Goal: Check status: Check status

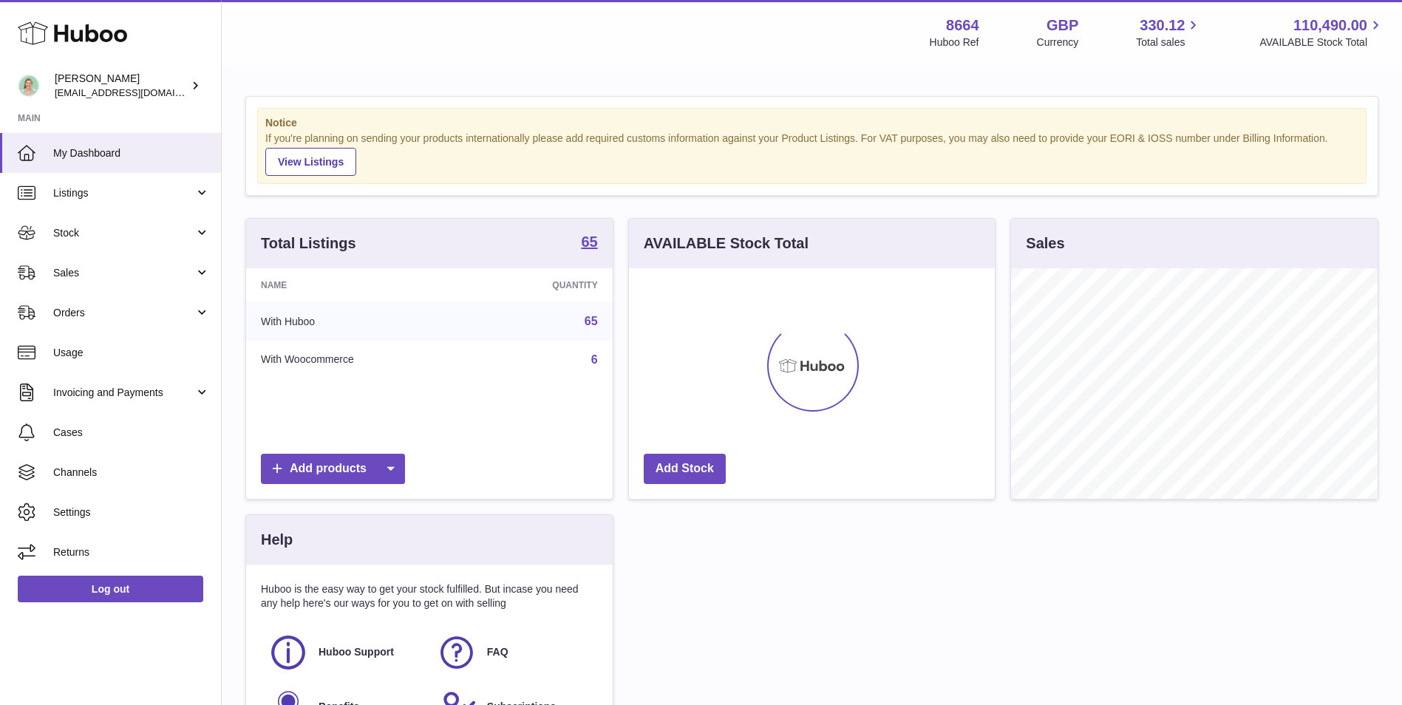
scroll to position [231, 366]
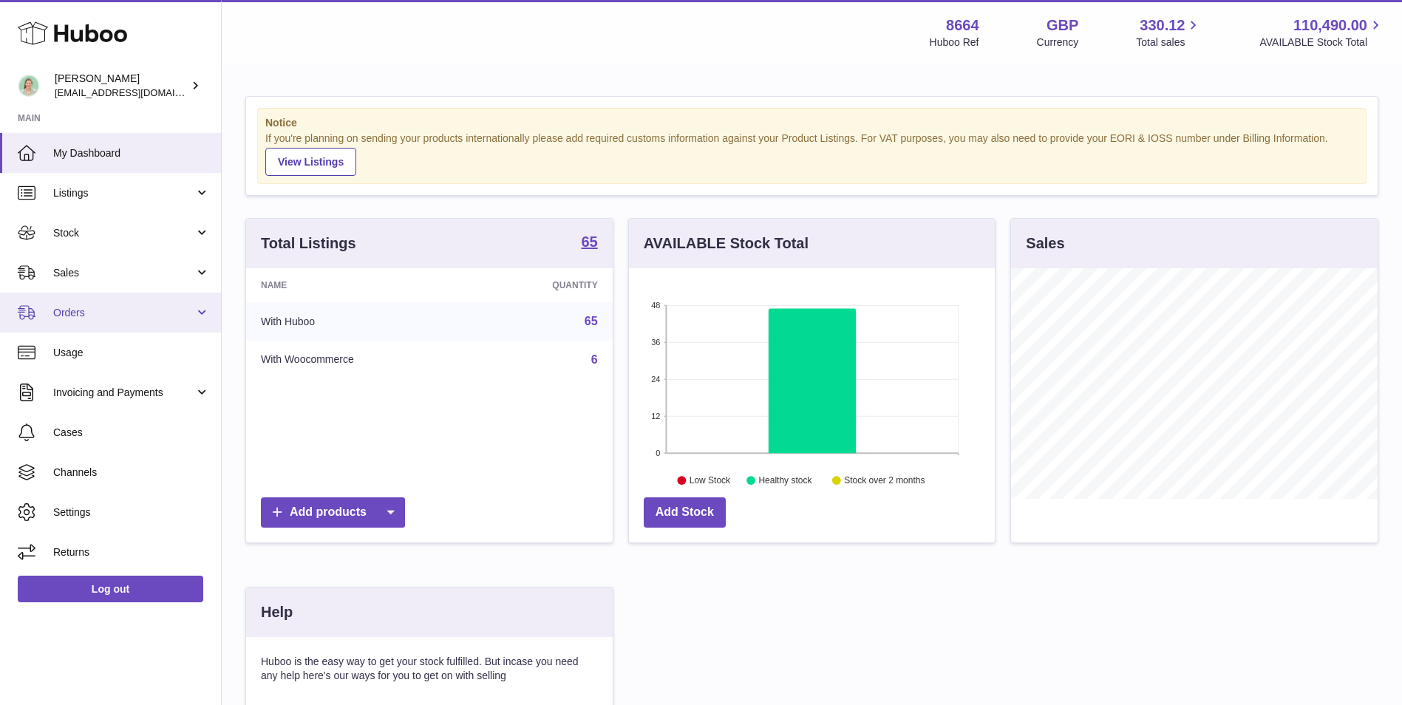
click at [84, 308] on span "Orders" at bounding box center [123, 313] width 141 height 14
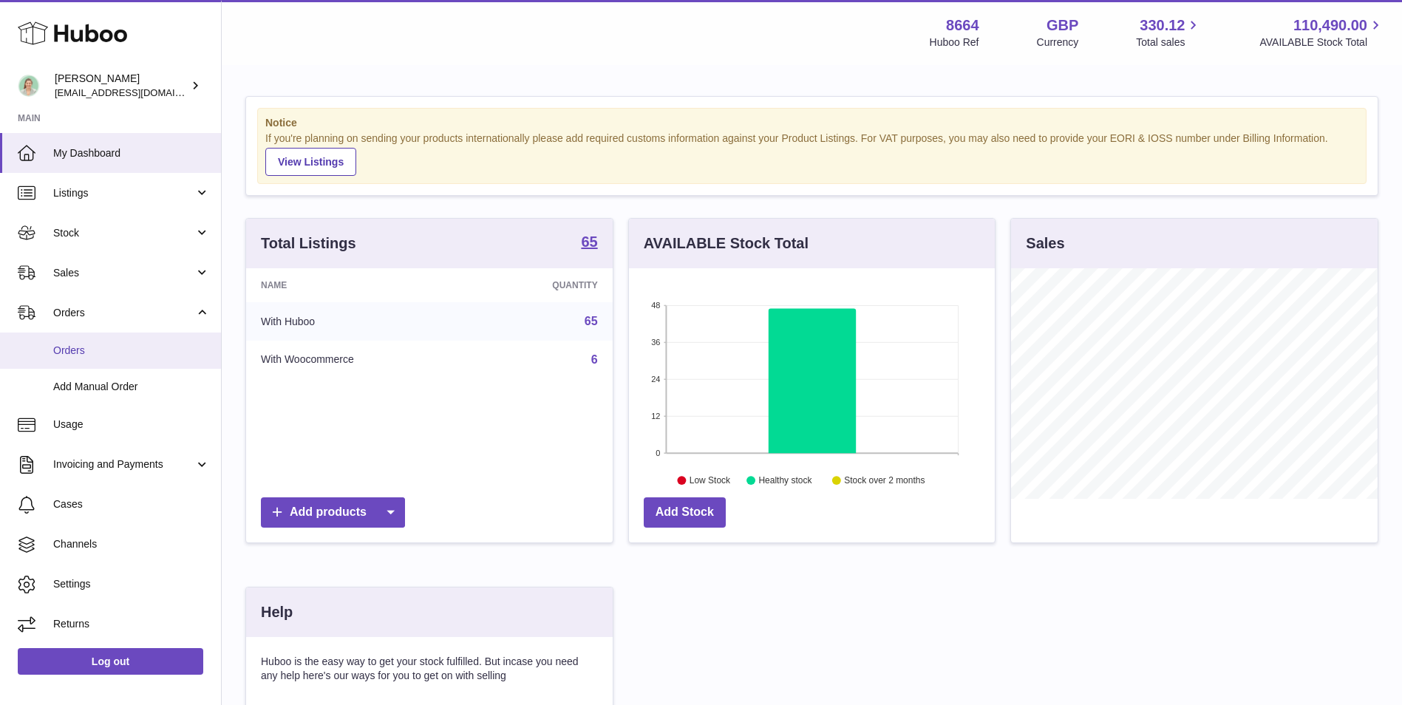
click at [91, 349] on span "Orders" at bounding box center [131, 351] width 157 height 14
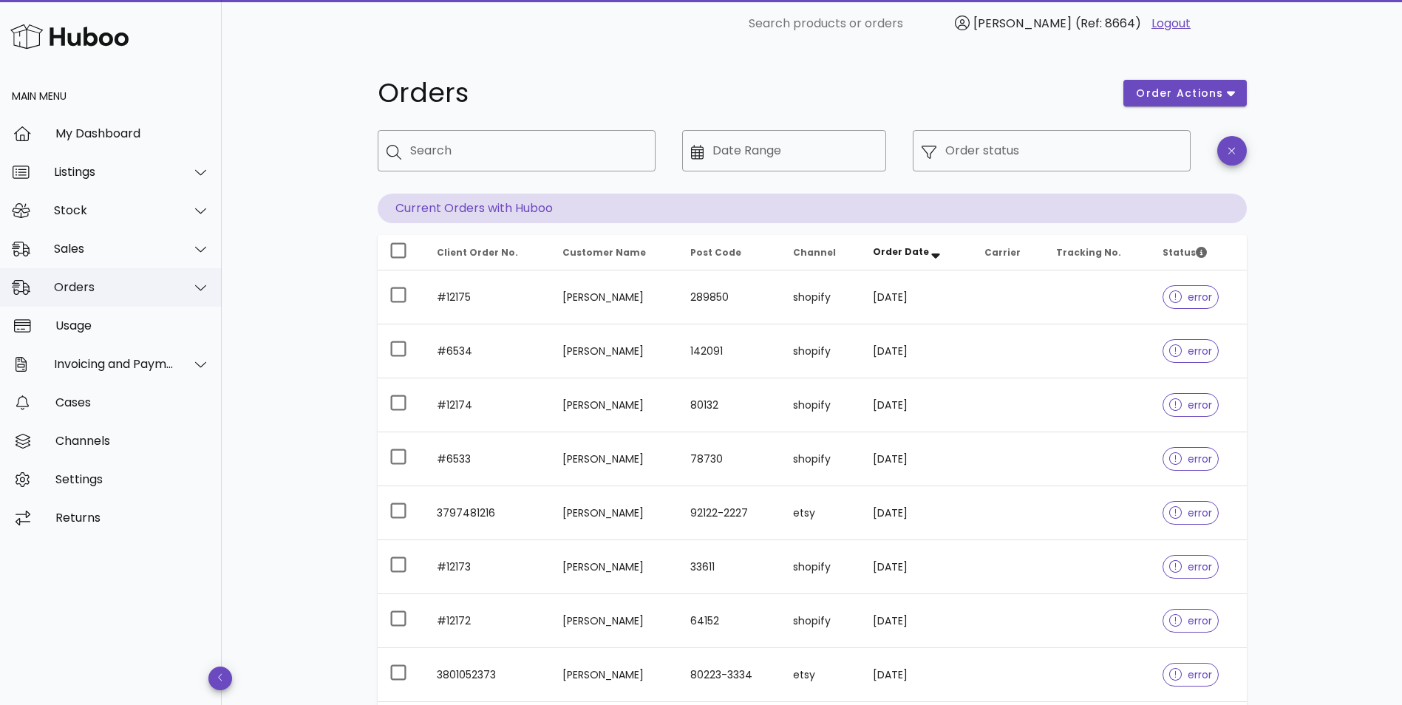
click at [121, 283] on div "Orders" at bounding box center [114, 287] width 121 height 14
click at [149, 251] on div "Sales" at bounding box center [114, 249] width 121 height 14
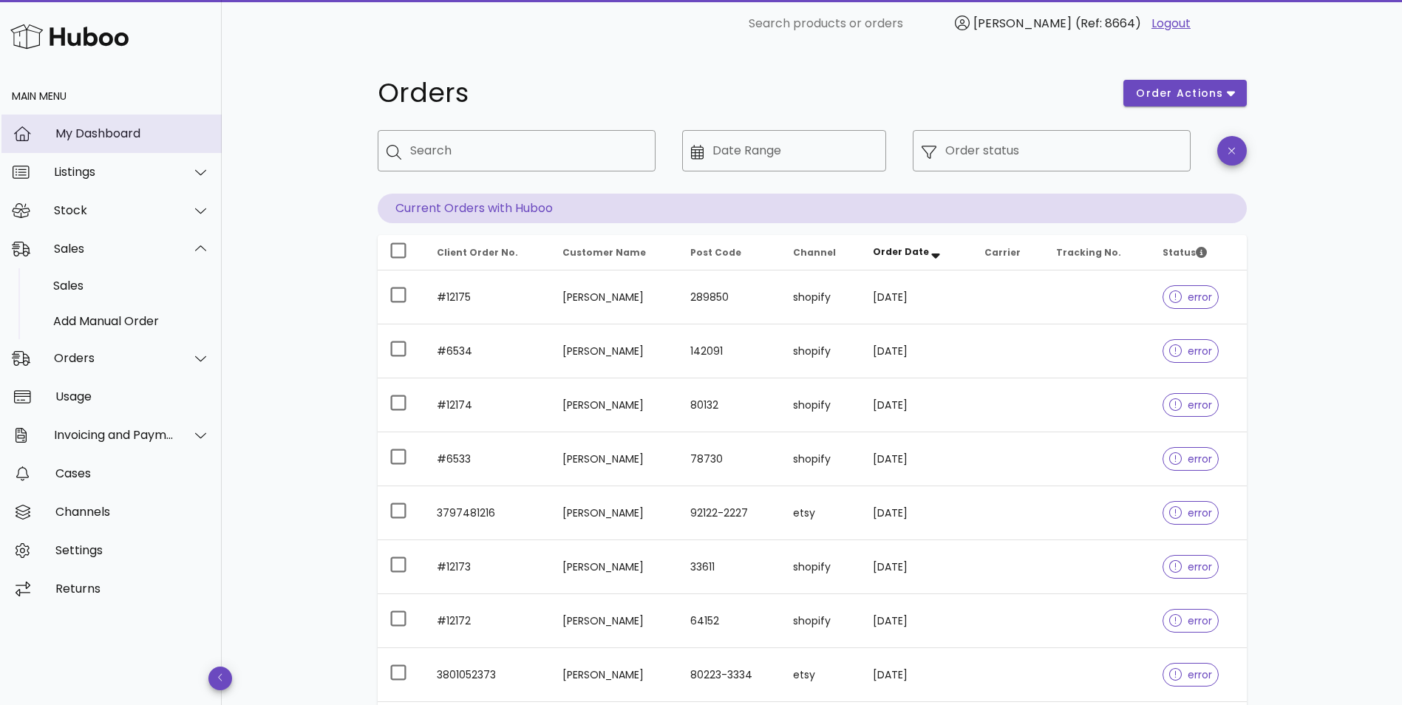
click at [118, 134] on div "My Dashboard" at bounding box center [132, 133] width 155 height 14
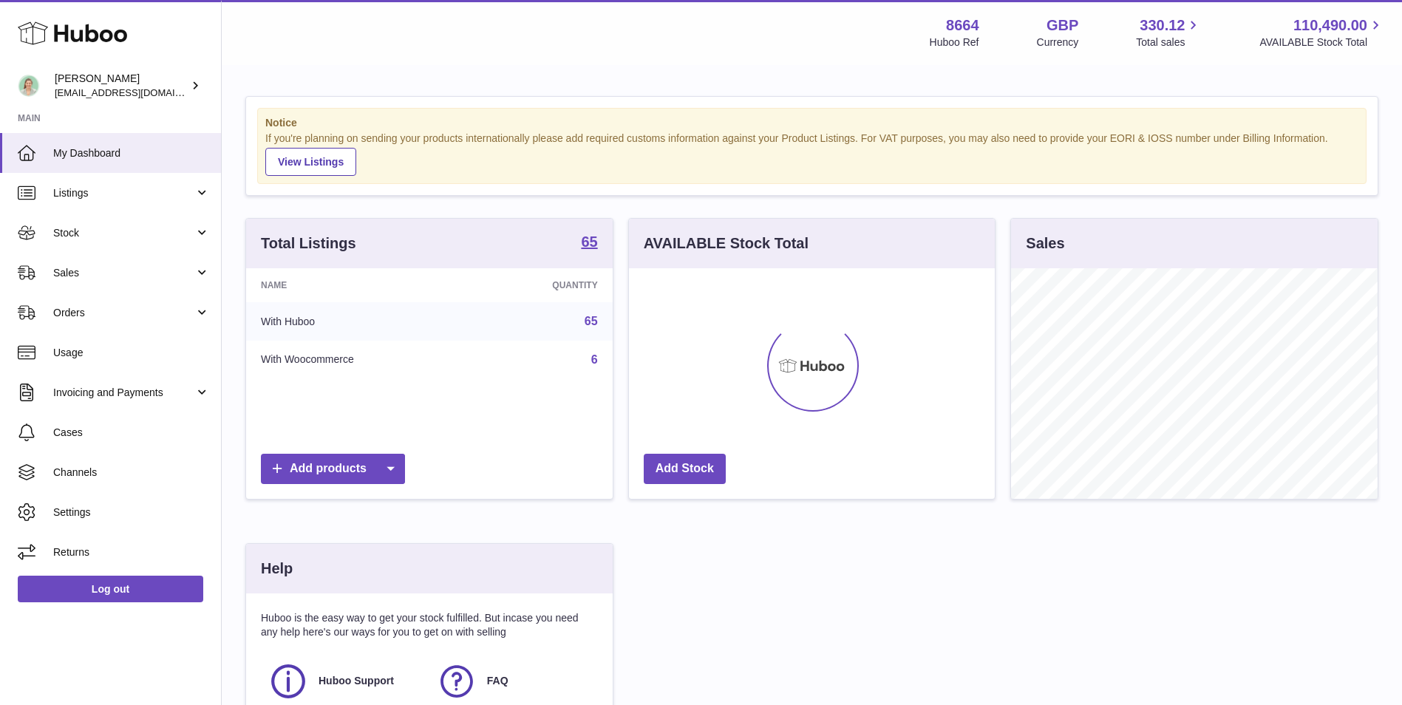
scroll to position [231, 366]
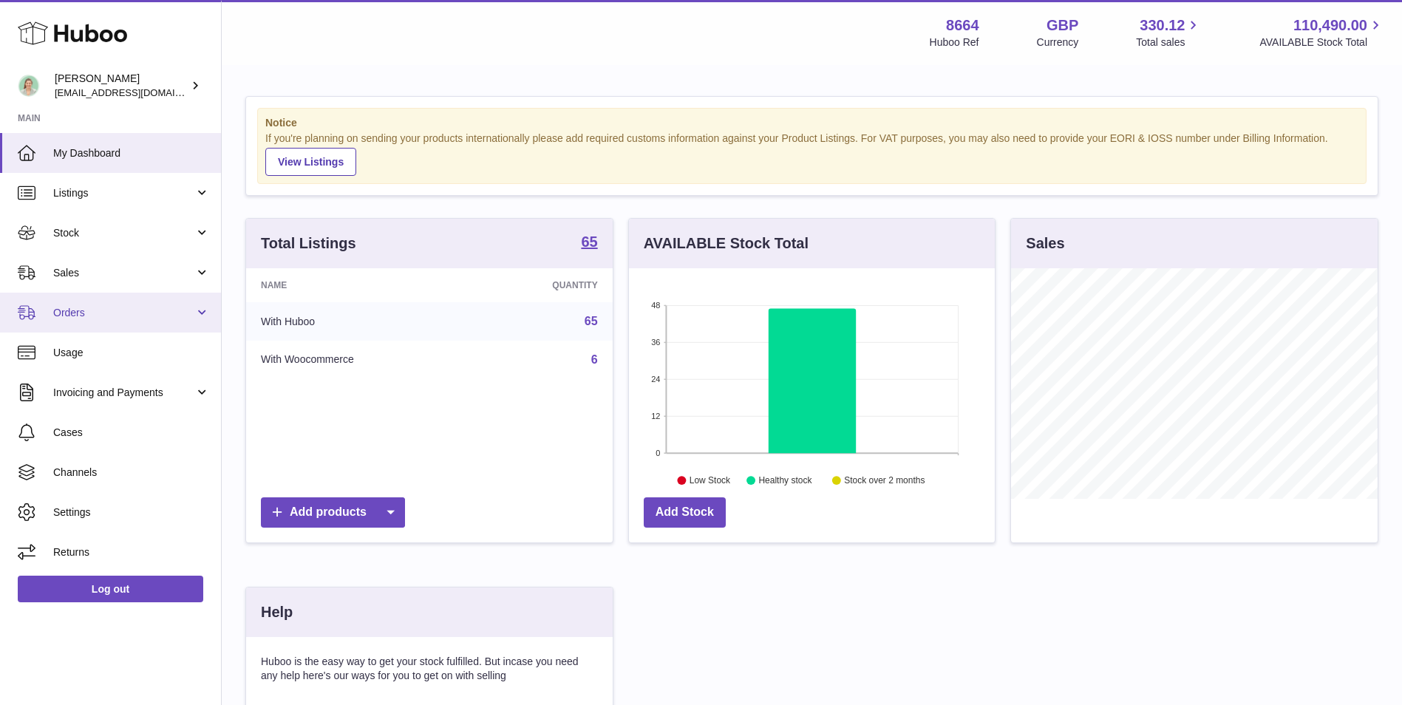
click at [176, 322] on link "Orders" at bounding box center [110, 313] width 221 height 40
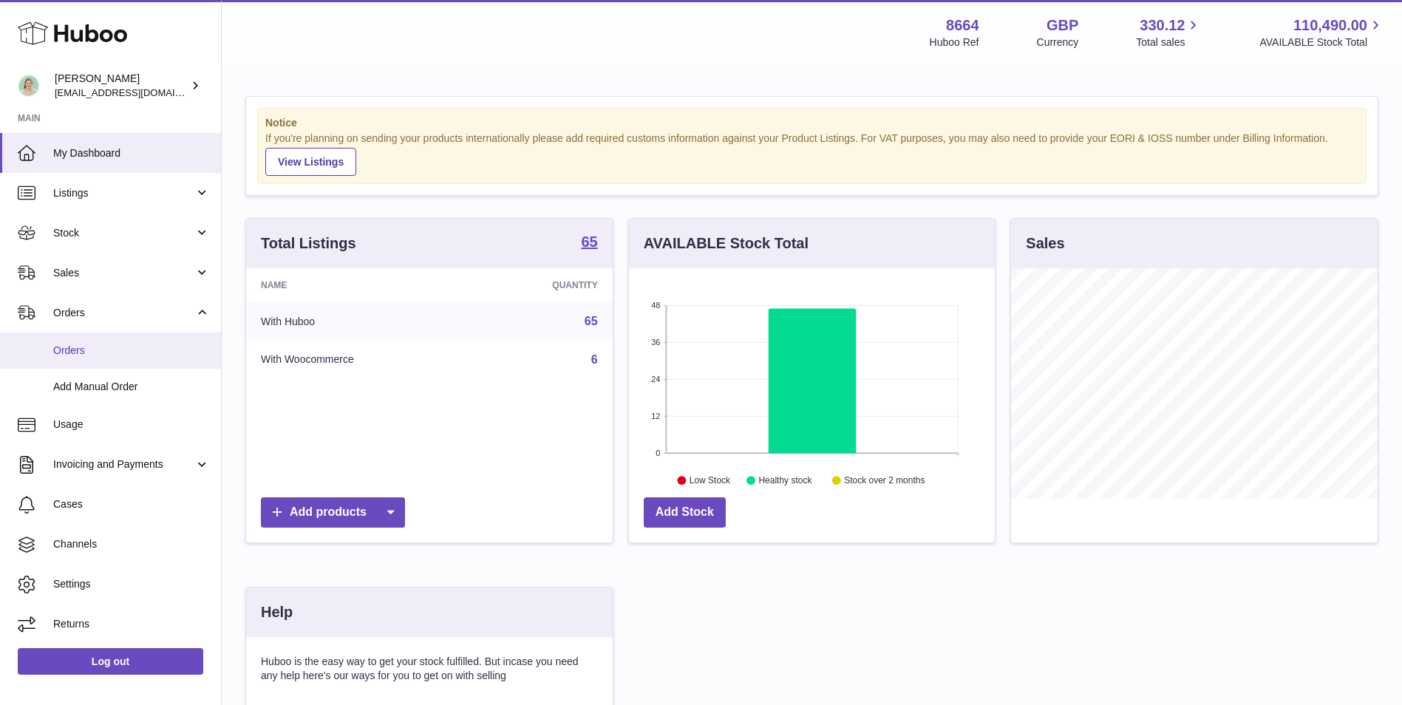
click at [108, 346] on span "Orders" at bounding box center [131, 351] width 157 height 14
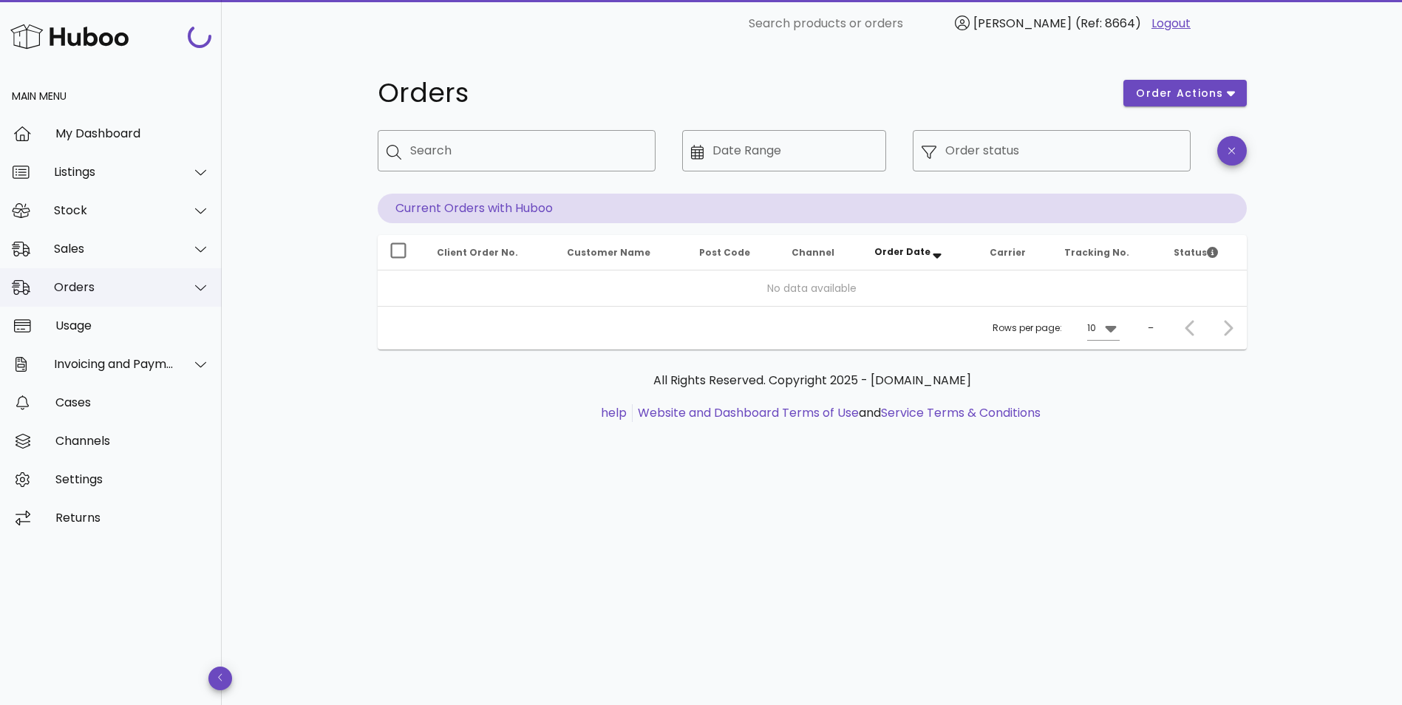
click at [174, 277] on div at bounding box center [191, 287] width 35 height 37
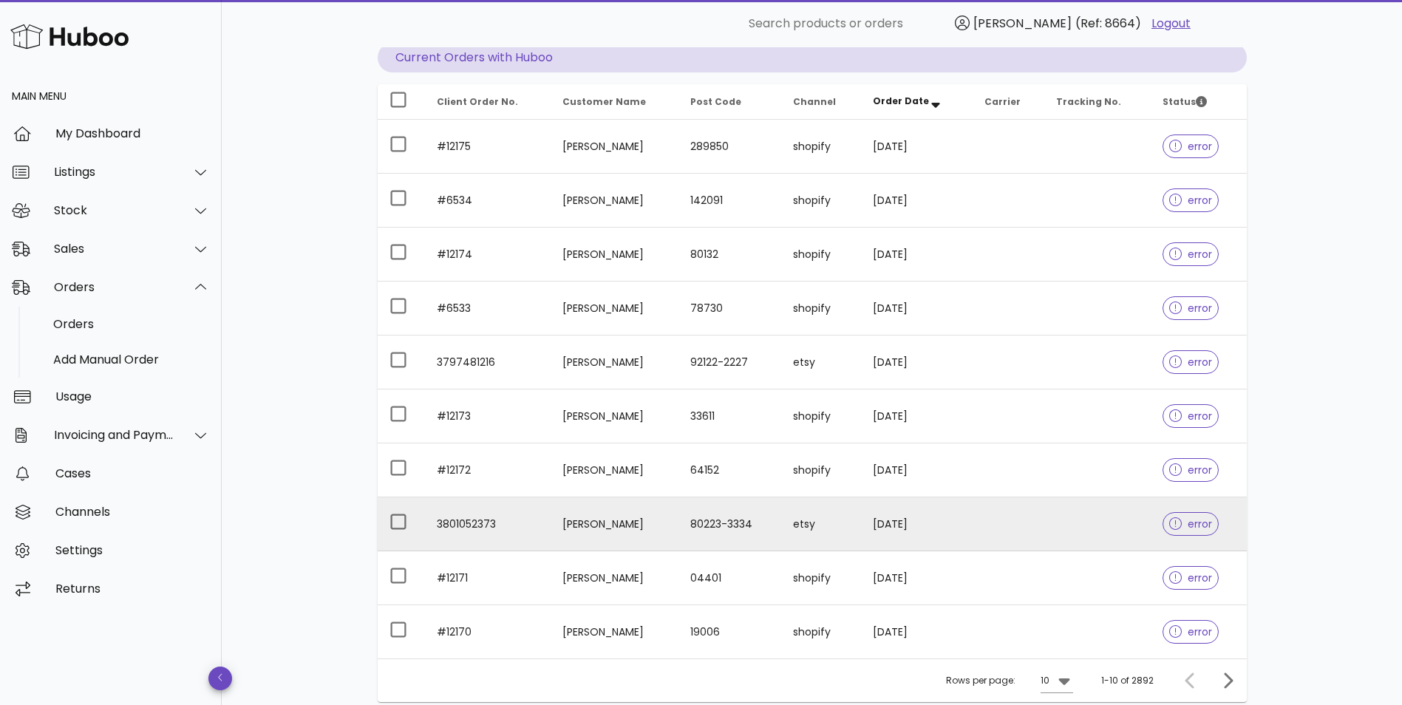
scroll to position [268, 0]
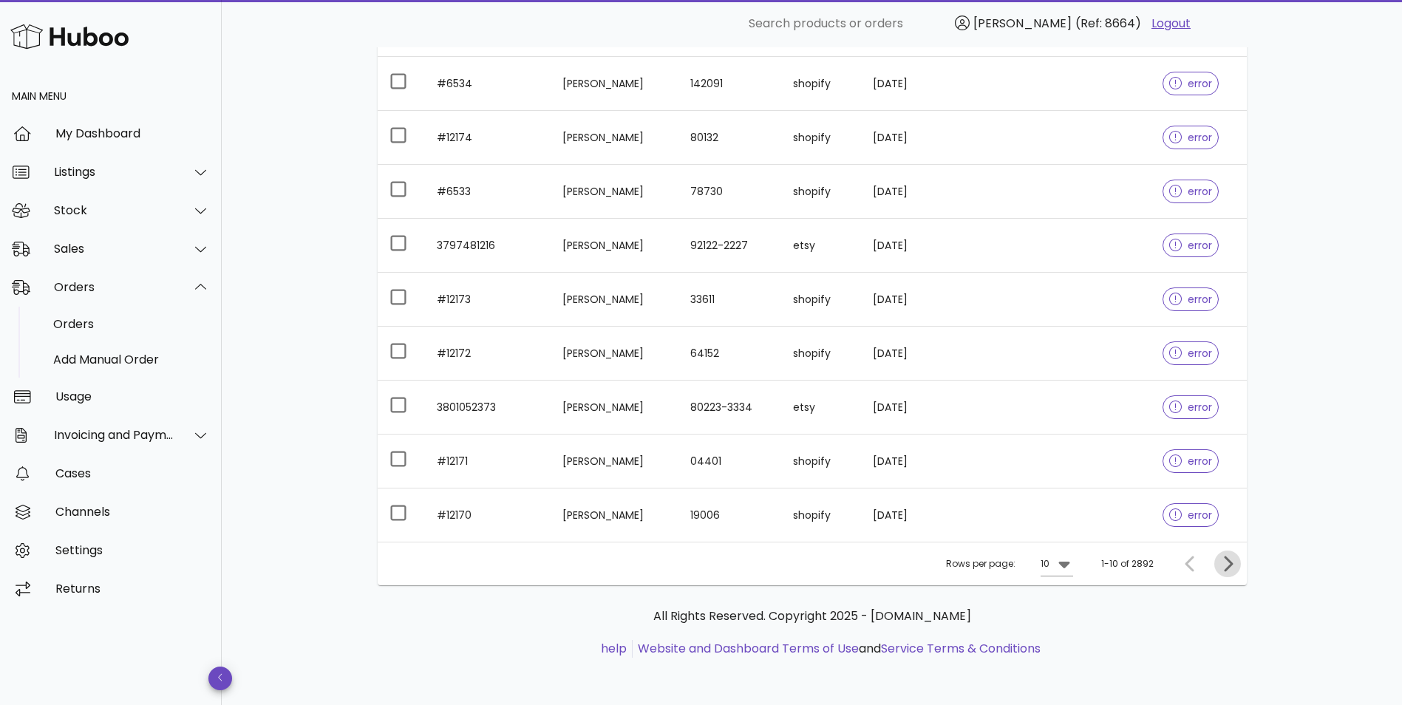
click at [1231, 566] on icon "Next page" at bounding box center [1228, 564] width 9 height 16
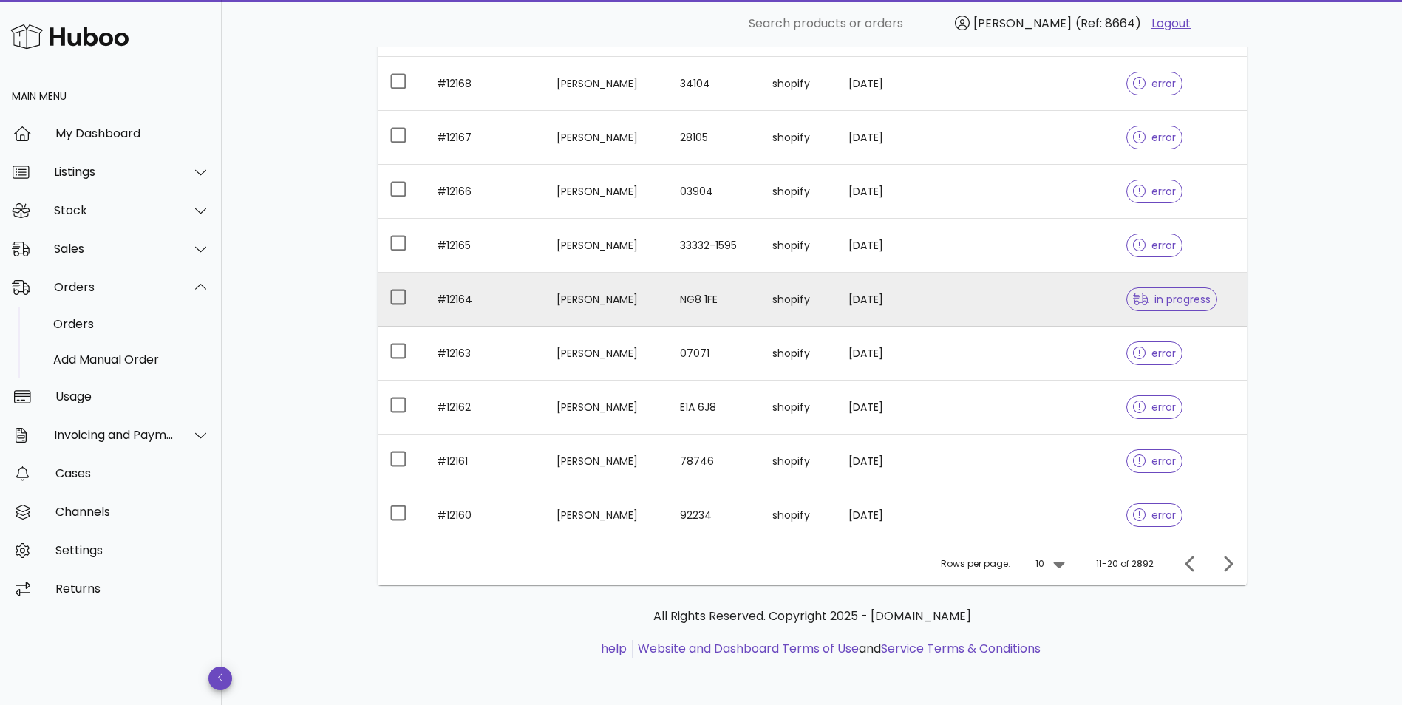
click at [1058, 299] on td at bounding box center [1064, 300] width 102 height 54
